Goal: Task Accomplishment & Management: Use online tool/utility

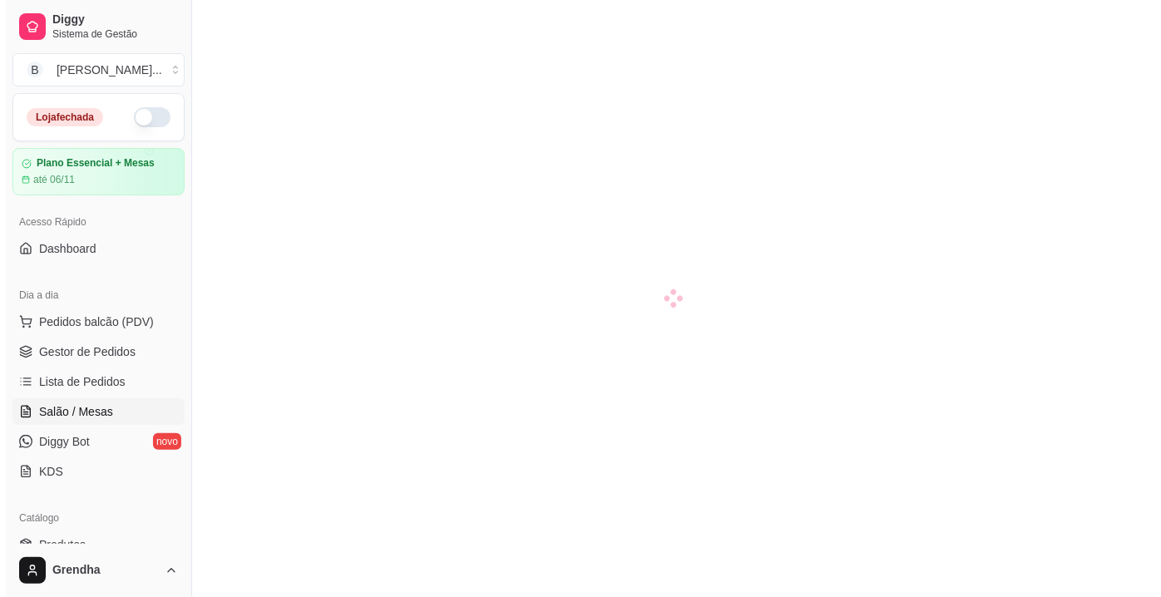
scroll to position [143, 0]
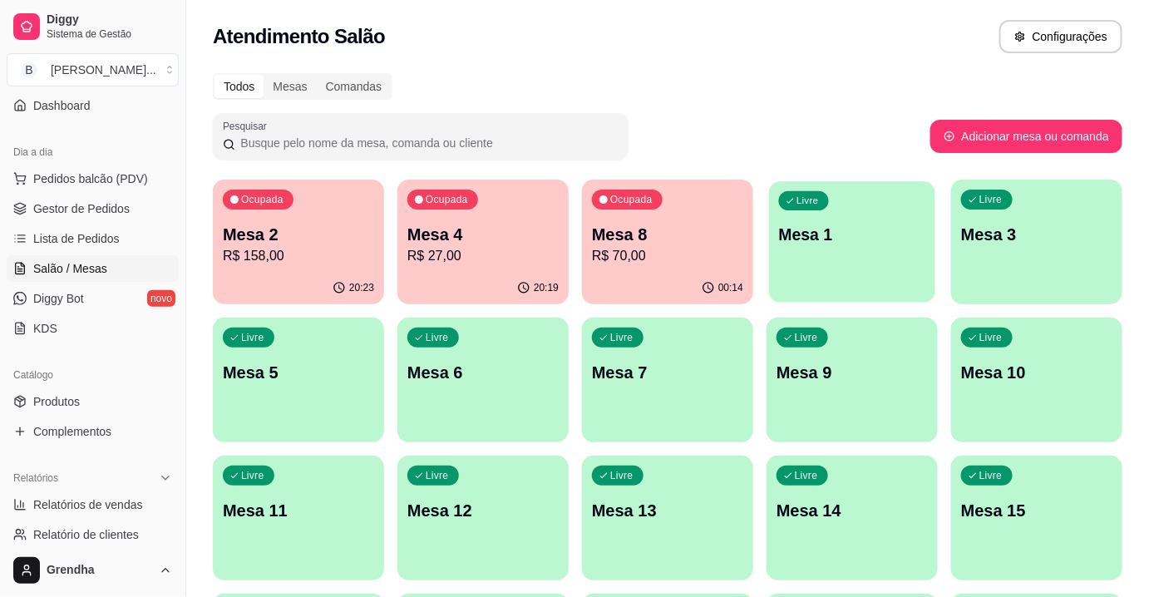
click at [797, 248] on div "Livre Mesa 1" at bounding box center [852, 231] width 166 height 101
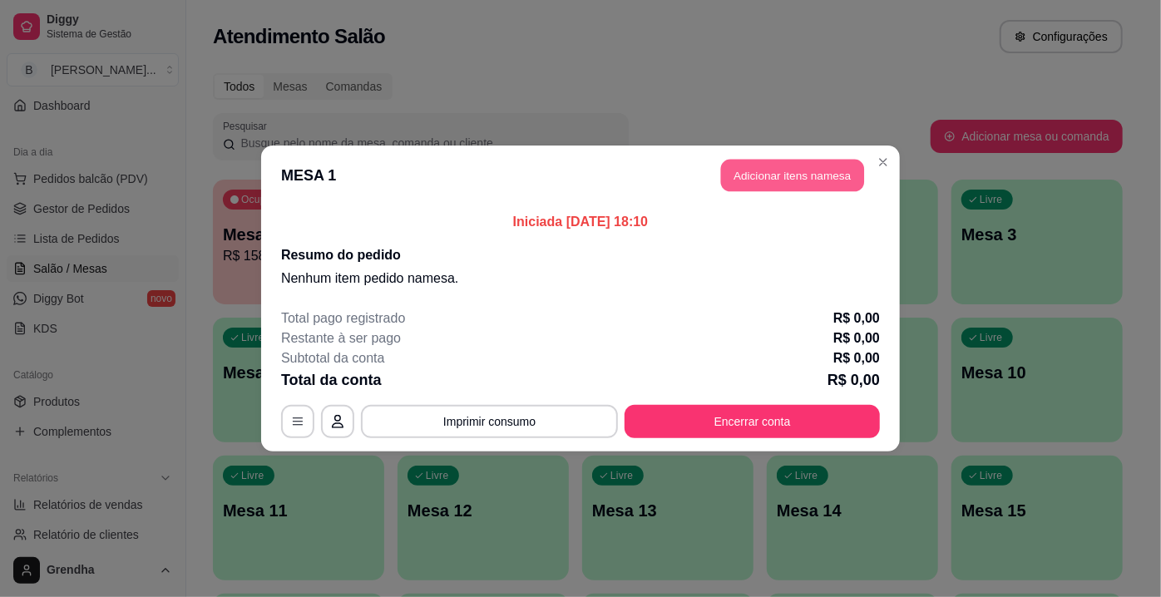
click at [800, 179] on button "Adicionar itens na mesa" at bounding box center [792, 176] width 143 height 32
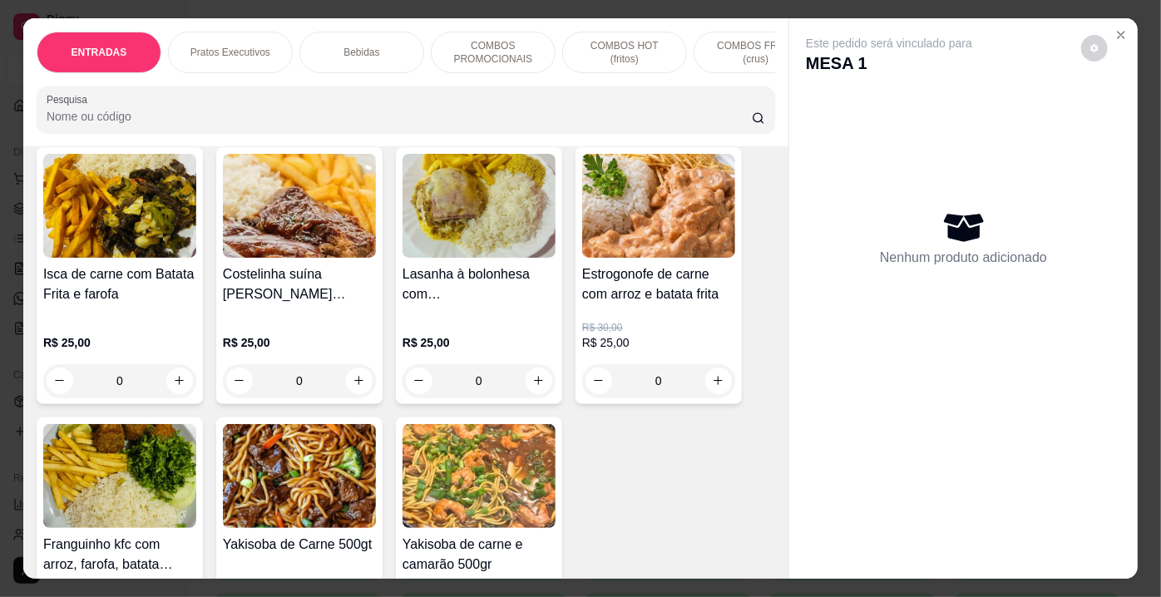
scroll to position [1178, 0]
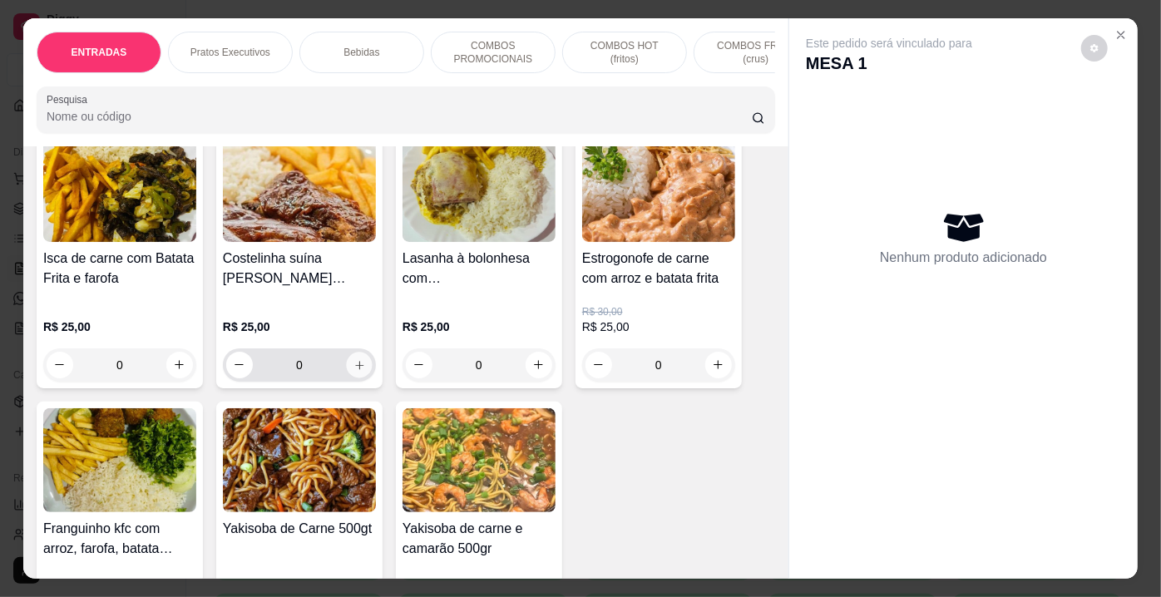
click at [353, 368] on icon "increase-product-quantity" at bounding box center [359, 364] width 12 height 12
type input "1"
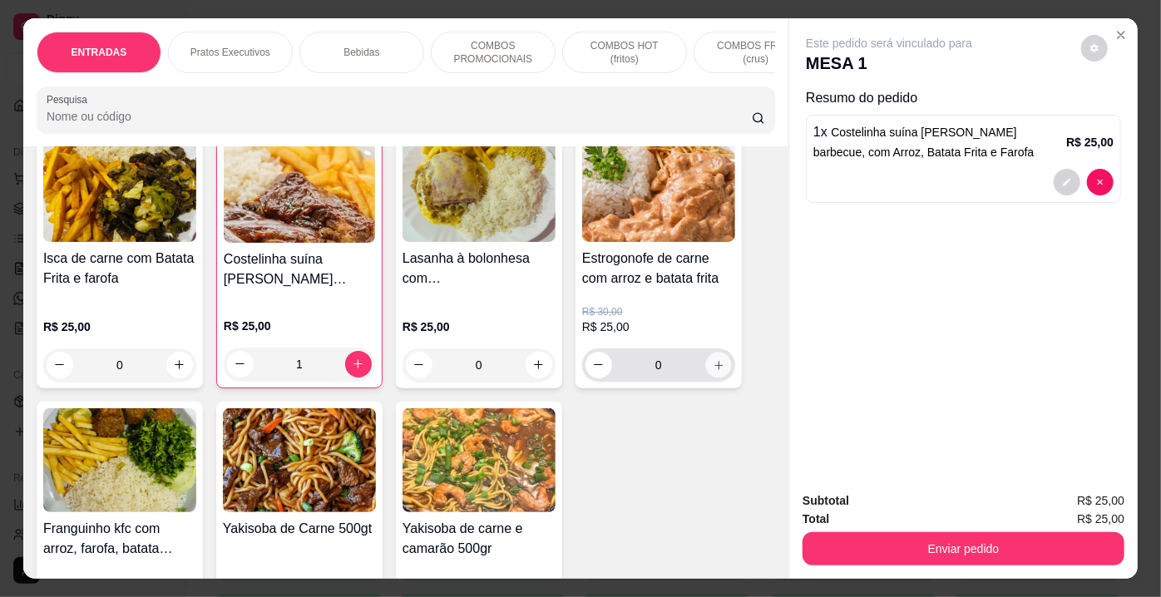
click at [713, 371] on icon "increase-product-quantity" at bounding box center [719, 364] width 12 height 12
type input "1"
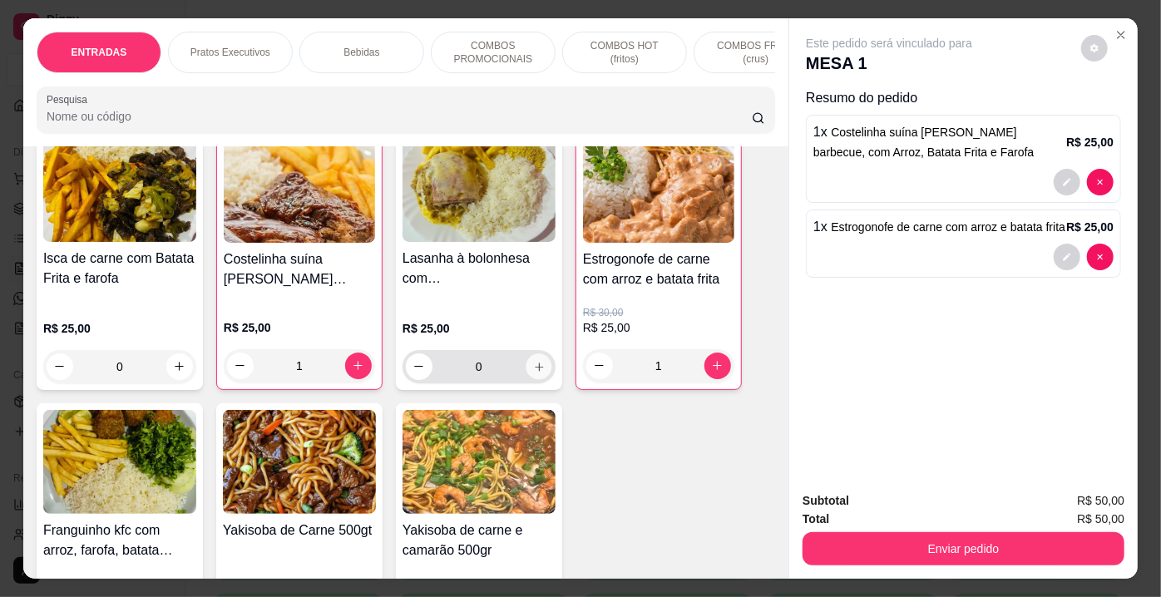
click at [533, 369] on icon "increase-product-quantity" at bounding box center [539, 366] width 12 height 12
type input "1"
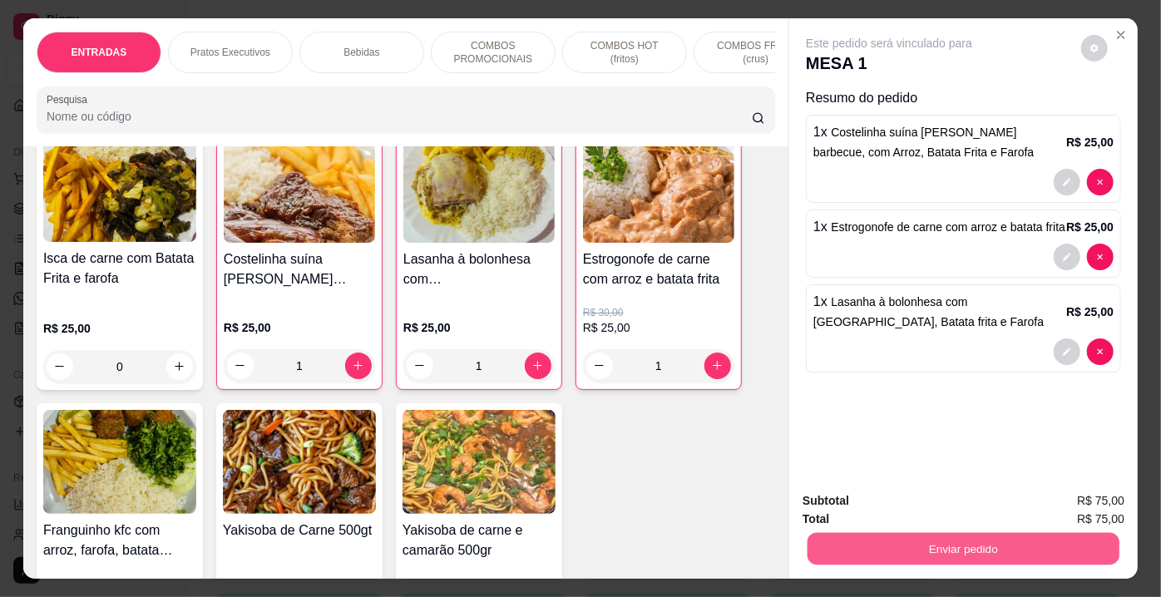
click at [869, 534] on button "Enviar pedido" at bounding box center [964, 549] width 312 height 32
click at [981, 500] on button "Registrar cliente" at bounding box center [970, 502] width 106 height 31
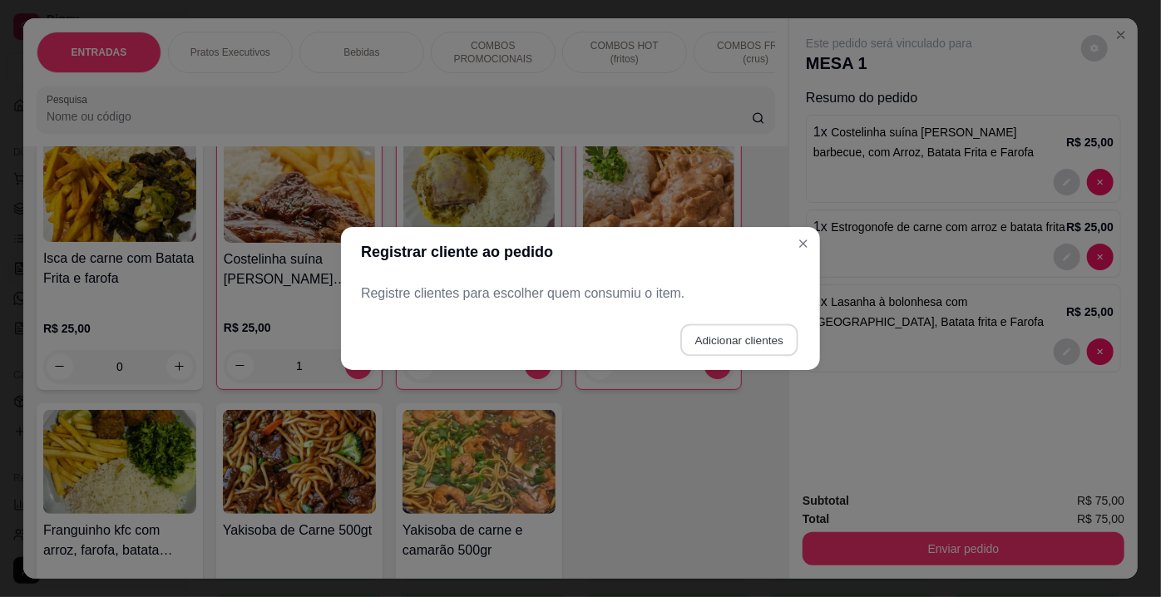
click at [724, 353] on button "Adicionar clientes" at bounding box center [738, 340] width 117 height 32
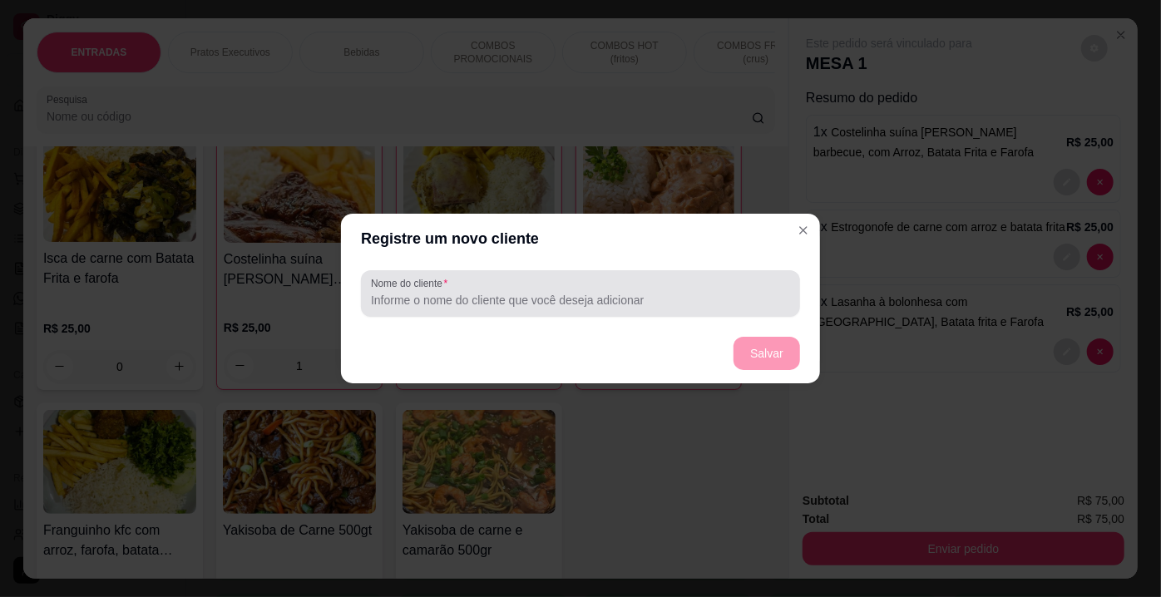
click at [556, 275] on div "Nome do cliente" at bounding box center [580, 293] width 439 height 47
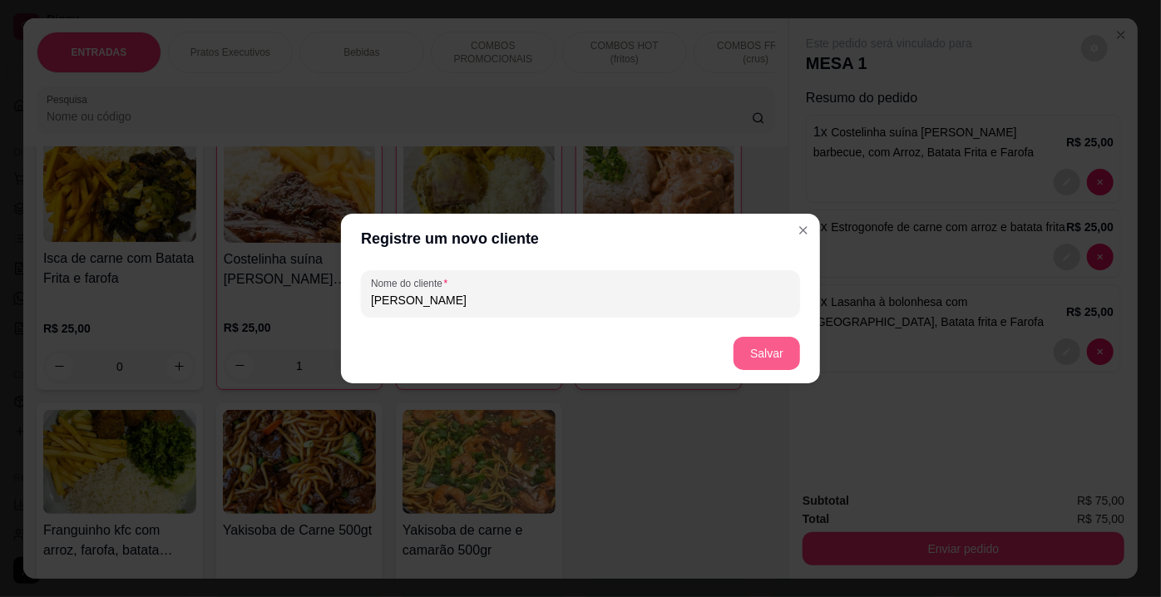
type input "[PERSON_NAME]"
click at [788, 347] on button "Salvar" at bounding box center [766, 354] width 65 height 32
click at [788, 347] on footer "Salvar" at bounding box center [580, 354] width 479 height 60
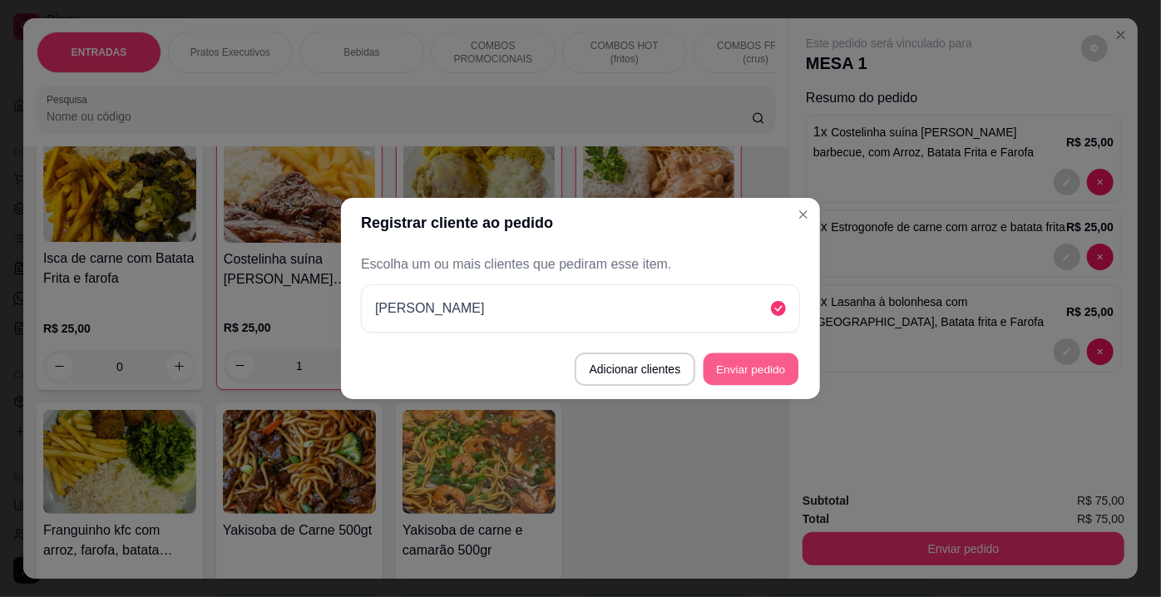
click at [774, 373] on button "Enviar pedido" at bounding box center [751, 369] width 95 height 32
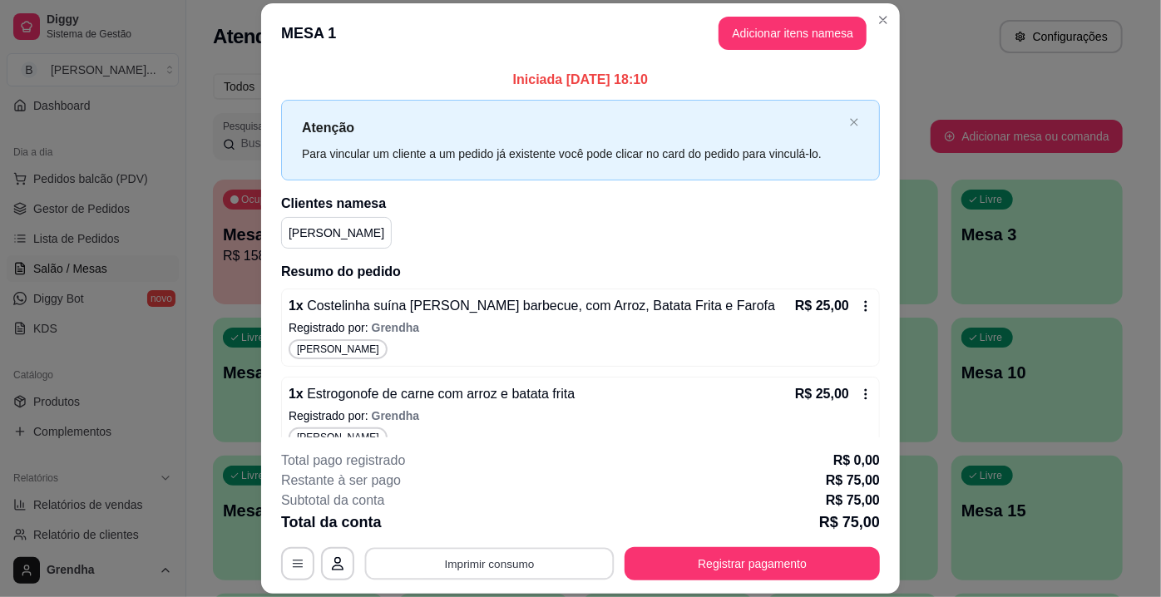
click at [508, 563] on button "Imprimir consumo" at bounding box center [490, 564] width 250 height 32
click at [486, 528] on button "IMPRESSORA" at bounding box center [489, 526] width 116 height 26
